Goal: Information Seeking & Learning: Learn about a topic

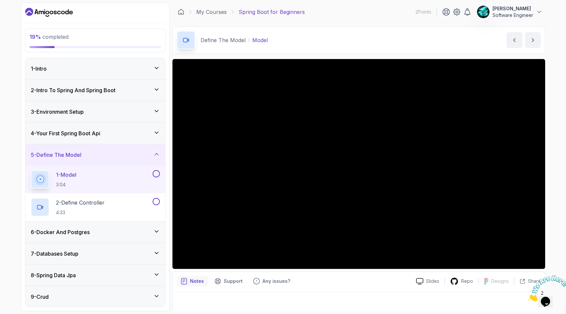
scroll to position [4, 0]
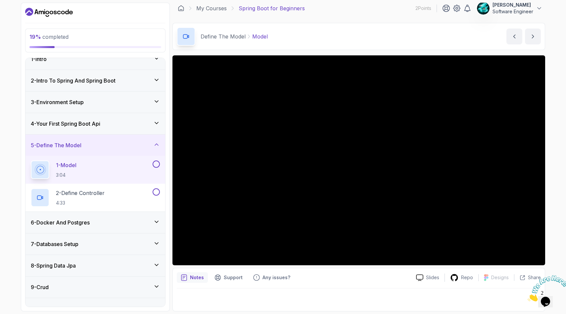
click at [548, 301] on img at bounding box center [548, 288] width 41 height 26
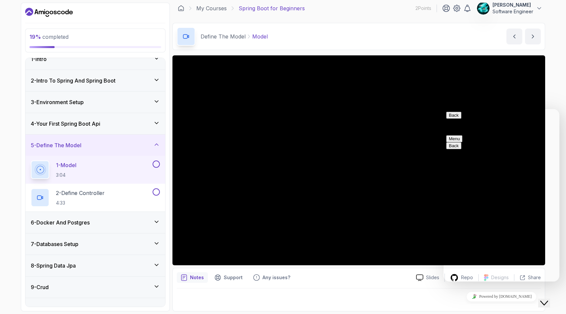
click at [454, 119] on button "Back" at bounding box center [453, 115] width 15 height 7
click at [548, 299] on icon "Close Chat This icon closes the chat window." at bounding box center [545, 303] width 8 height 8
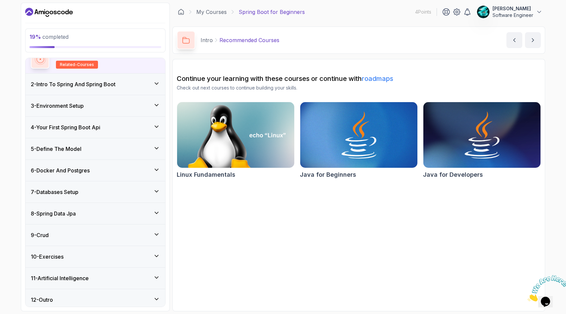
click at [115, 148] on div "5 - Define The Model" at bounding box center [95, 149] width 129 height 8
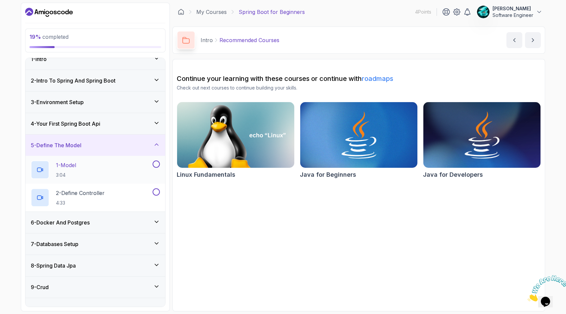
click at [96, 167] on div "1 - Model 3:04" at bounding box center [91, 169] width 121 height 19
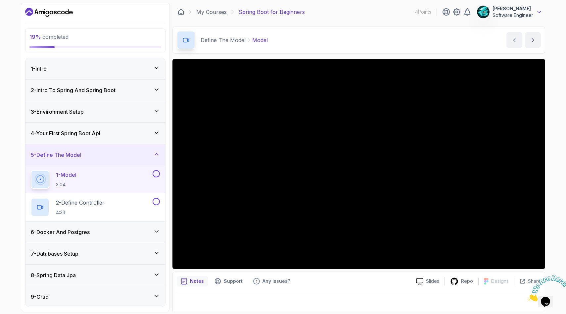
click at [542, 13] on icon at bounding box center [539, 12] width 7 height 7
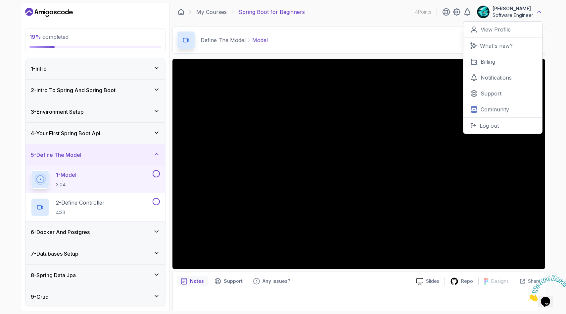
click at [541, 13] on icon at bounding box center [539, 12] width 3 height 2
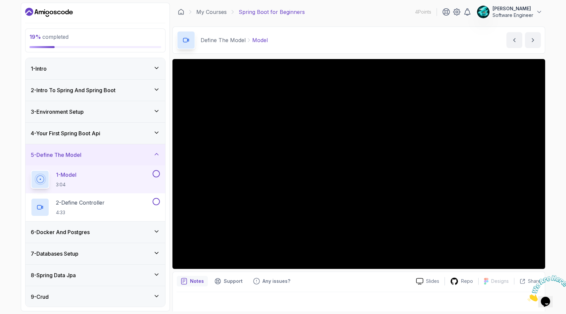
click at [200, 284] on p "Notes" at bounding box center [197, 281] width 14 height 7
click at [196, 281] on p "Notes" at bounding box center [197, 281] width 14 height 7
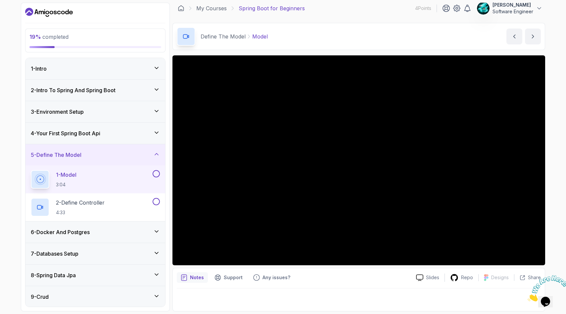
click at [194, 277] on p "Notes" at bounding box center [197, 277] width 14 height 7
click at [197, 280] on p "Notes" at bounding box center [197, 277] width 14 height 7
click at [428, 277] on p "Slides" at bounding box center [432, 277] width 13 height 7
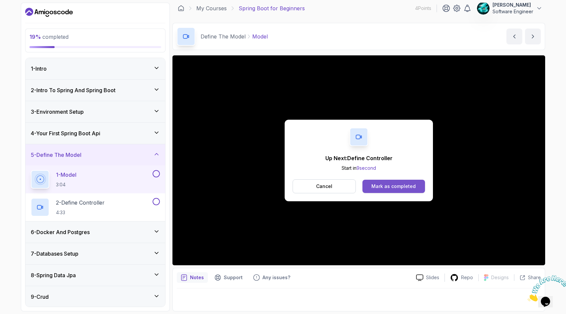
click at [388, 184] on div "Mark as completed" at bounding box center [394, 186] width 44 height 7
